Goal: Task Accomplishment & Management: Manage account settings

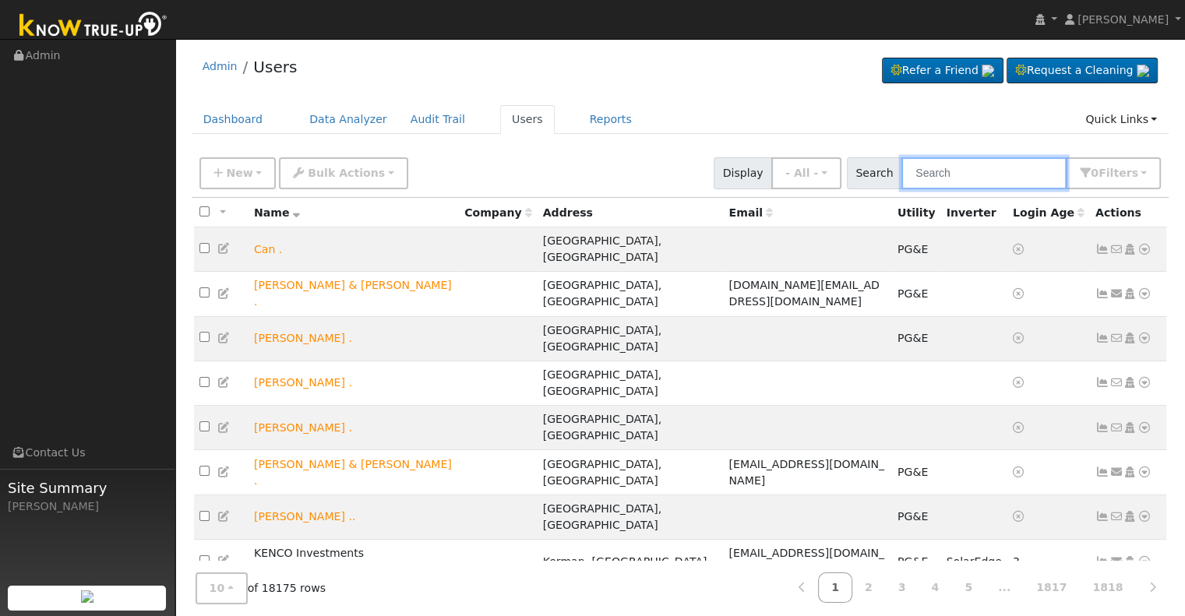
click at [994, 160] on input "text" at bounding box center [983, 173] width 165 height 32
paste input "Maxim and [PERSON_NAME]"
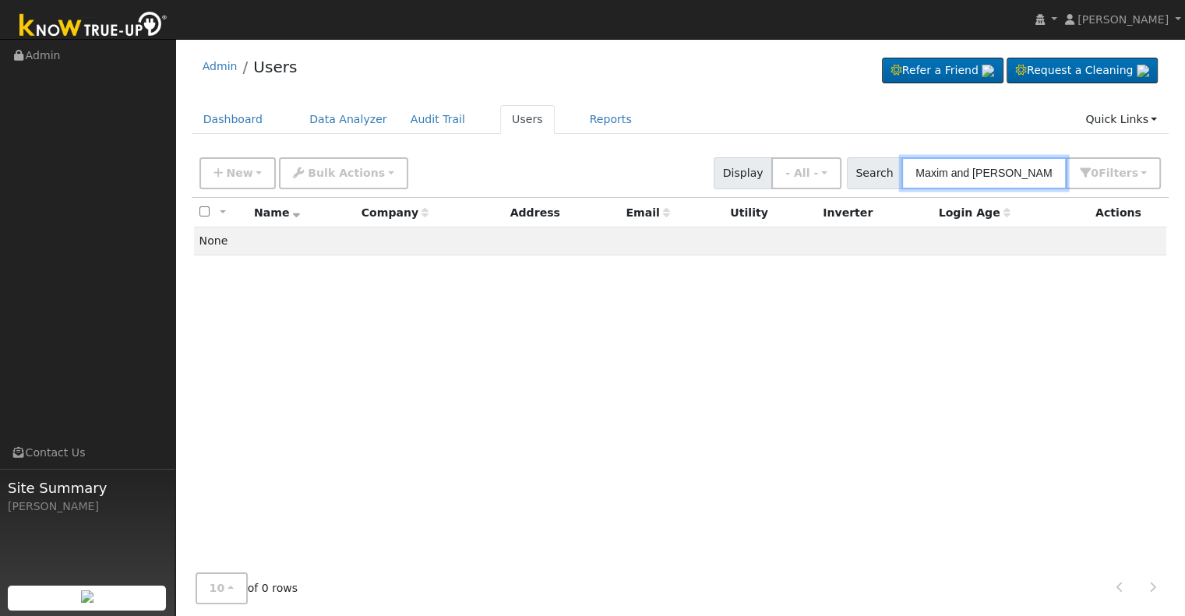
click at [1015, 170] on input "Maxim and [PERSON_NAME]" at bounding box center [983, 173] width 165 height 32
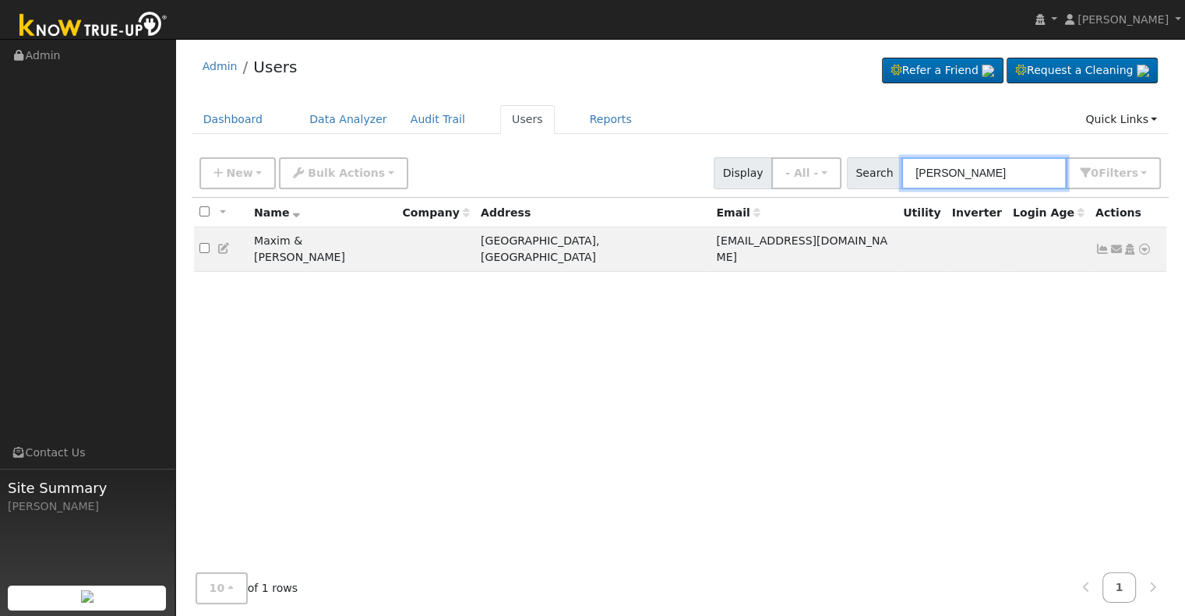
type input "[PERSON_NAME]"
drag, startPoint x: 1044, startPoint y: 127, endPoint x: 1053, endPoint y: 208, distance: 81.5
click at [1053, 208] on div "Admin Users Refer a Friend Request a Cleaning" at bounding box center [680, 335] width 994 height 576
click at [1095, 245] on td "Send Email... Copy a Link Reset Password Open Access Data Analyzer Reports Scen…" at bounding box center [1128, 249] width 77 height 44
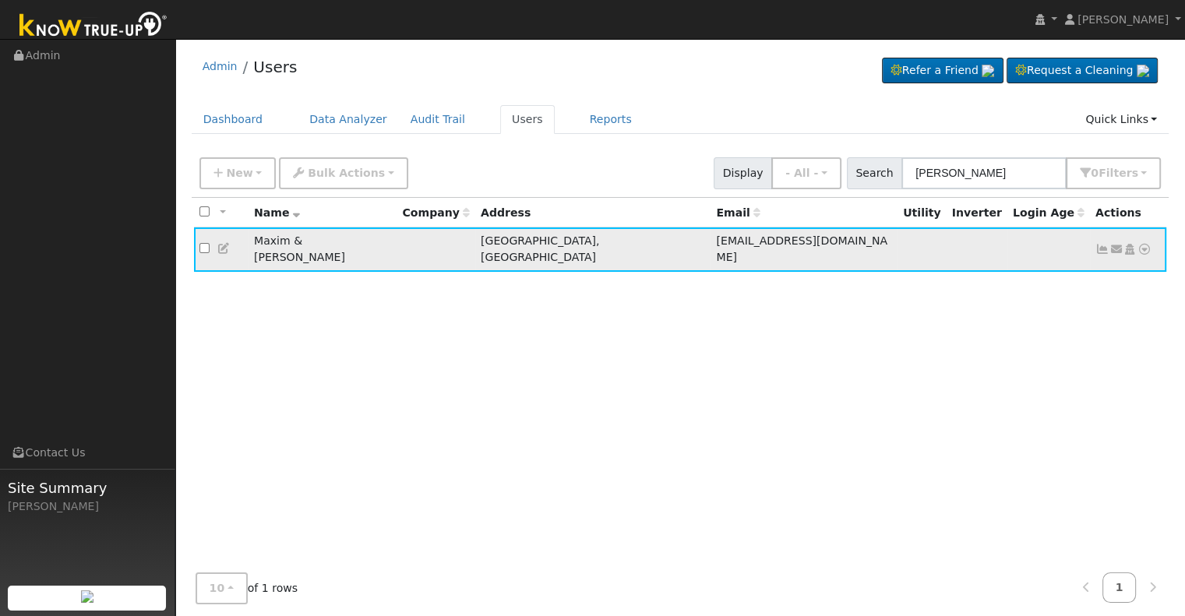
click at [1103, 244] on icon at bounding box center [1102, 249] width 14 height 11
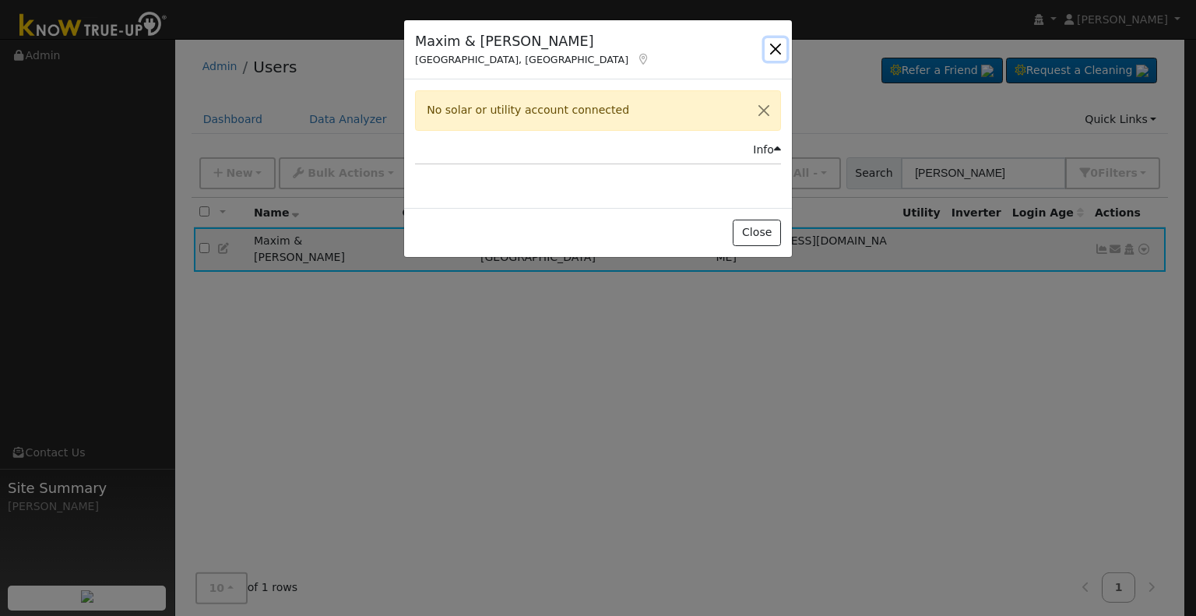
click at [779, 48] on button "button" at bounding box center [776, 49] width 22 height 22
